Goal: Information Seeking & Learning: Learn about a topic

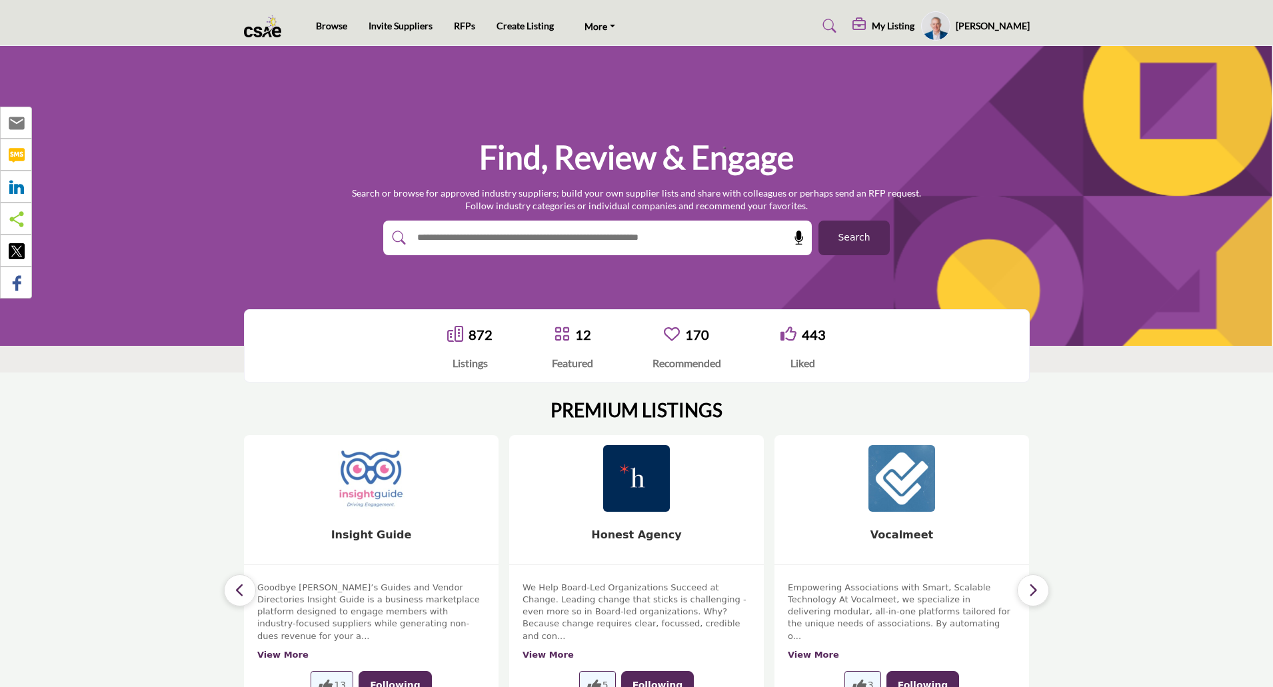
click at [862, 241] on span "Search" at bounding box center [854, 238] width 32 height 14
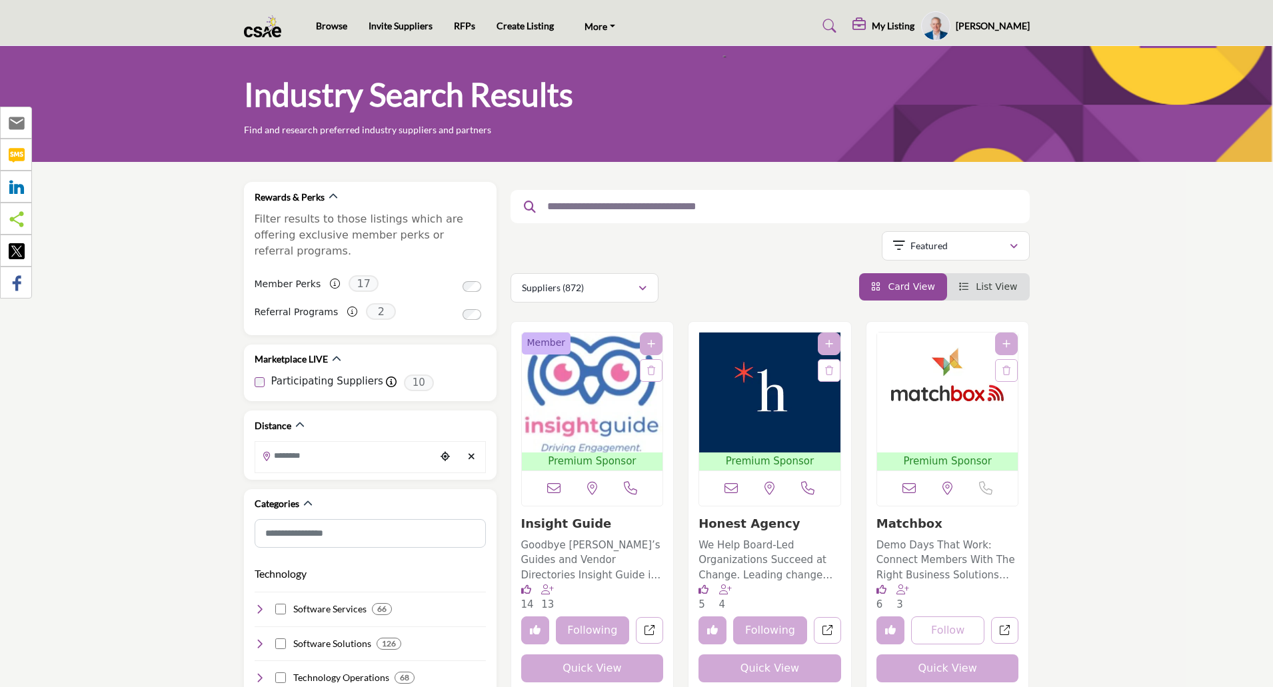
click at [1007, 27] on h5 "[PERSON_NAME]" at bounding box center [993, 25] width 74 height 13
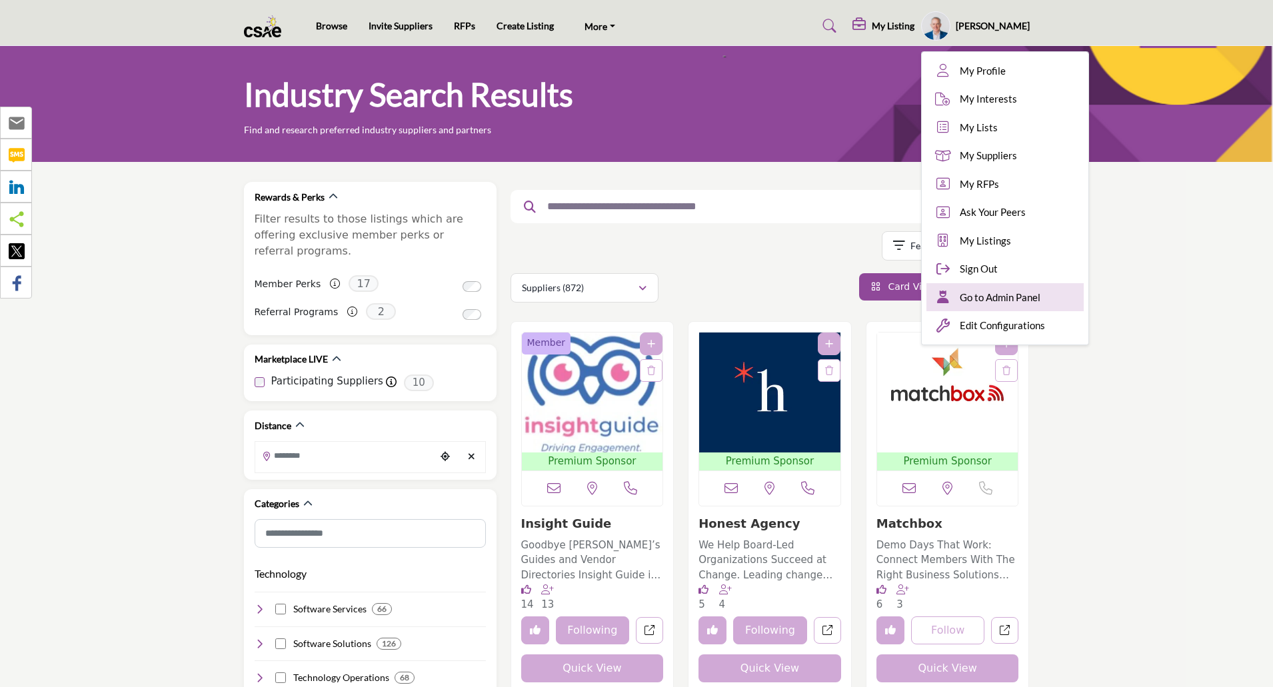
click at [1001, 300] on span "Go to Admin Panel" at bounding box center [1000, 297] width 81 height 15
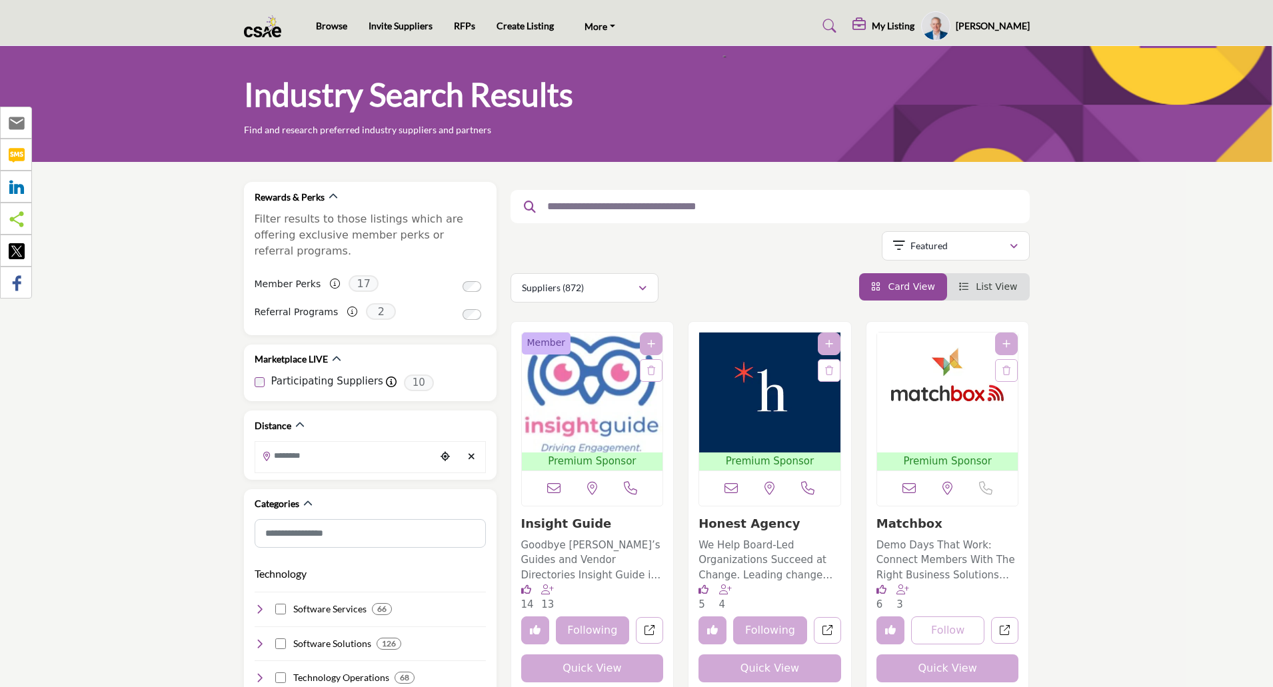
click at [582, 429] on img "Open Listing in new tab" at bounding box center [592, 393] width 141 height 120
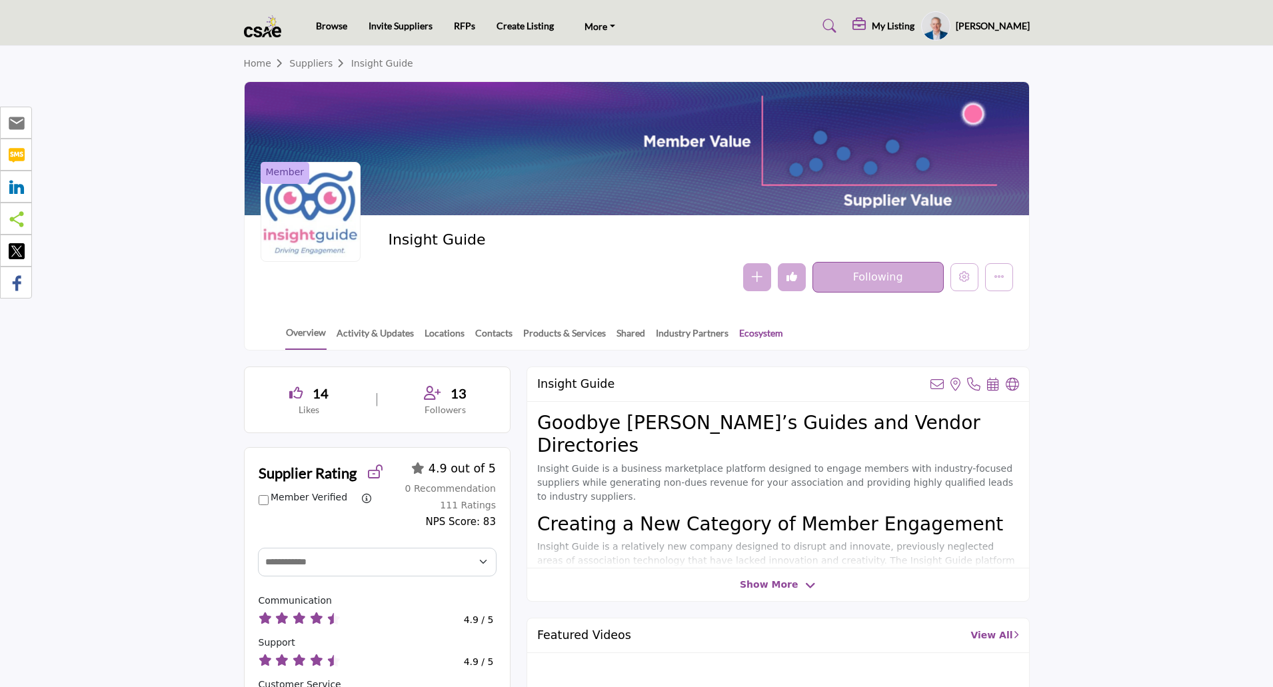
click at [755, 336] on link "Ecosystem" at bounding box center [760, 337] width 45 height 23
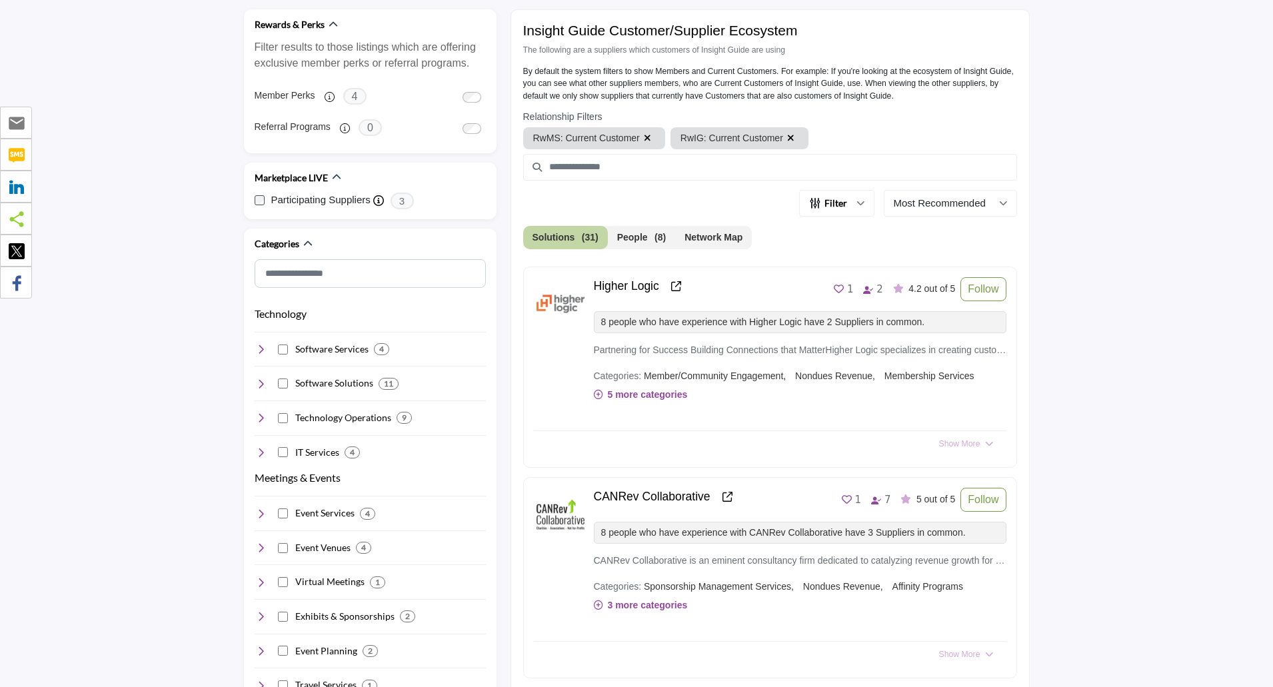
scroll to position [360, 0]
click at [716, 241] on button "Network Map" at bounding box center [713, 234] width 77 height 23
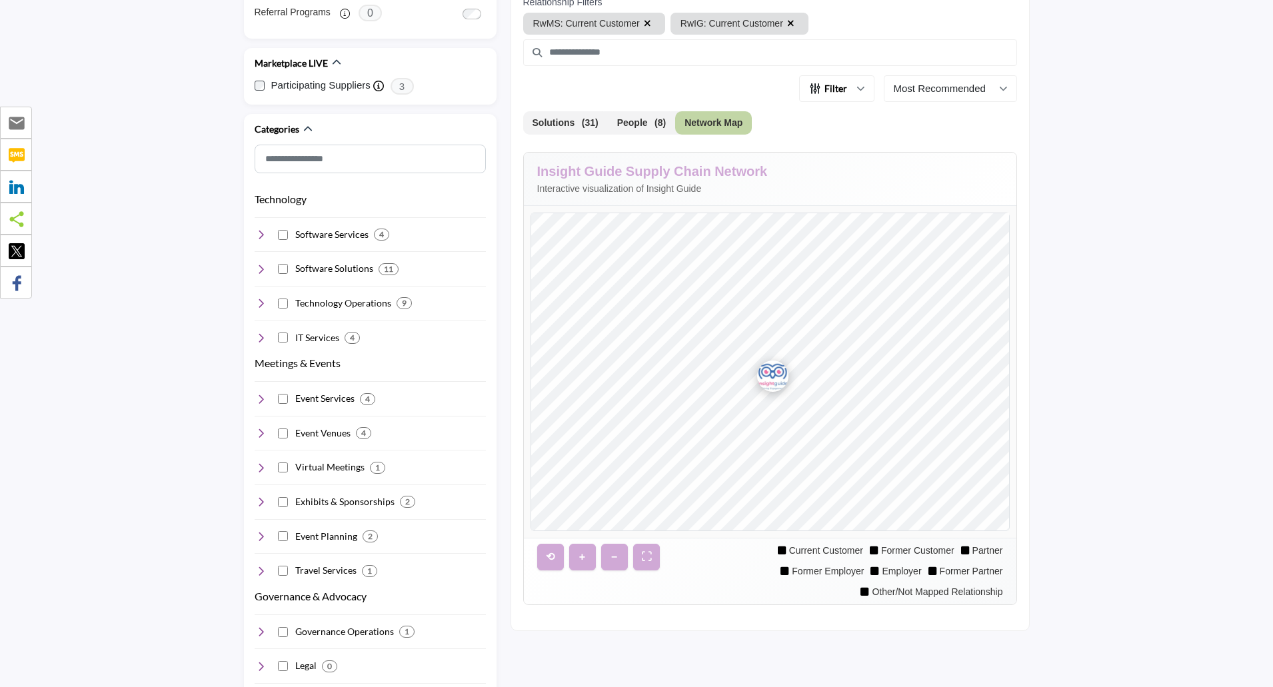
scroll to position [324, 0]
